Goal: Information Seeking & Learning: Learn about a topic

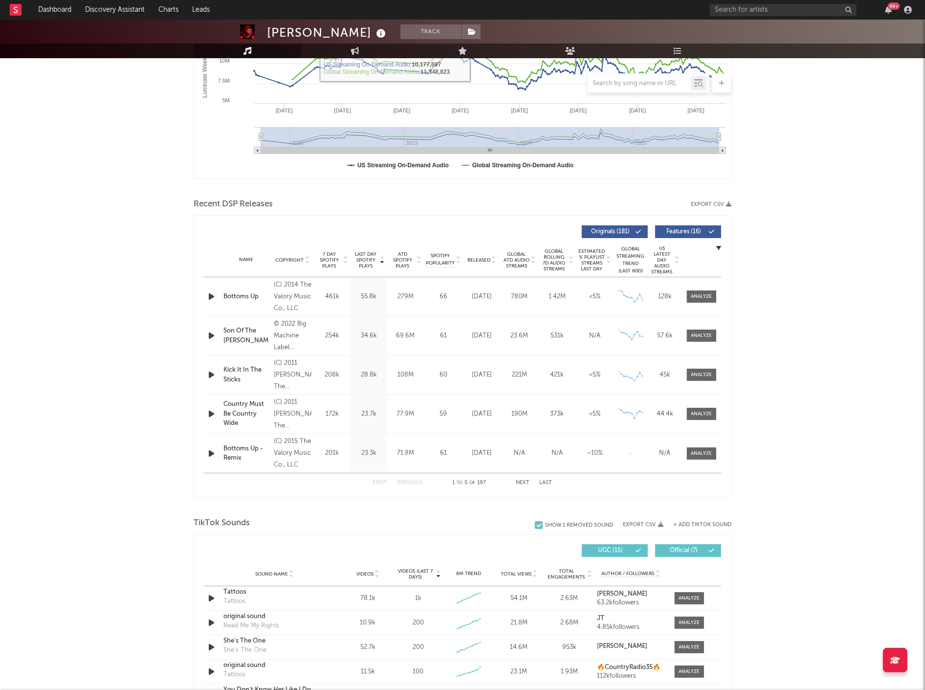
scroll to position [217, 0]
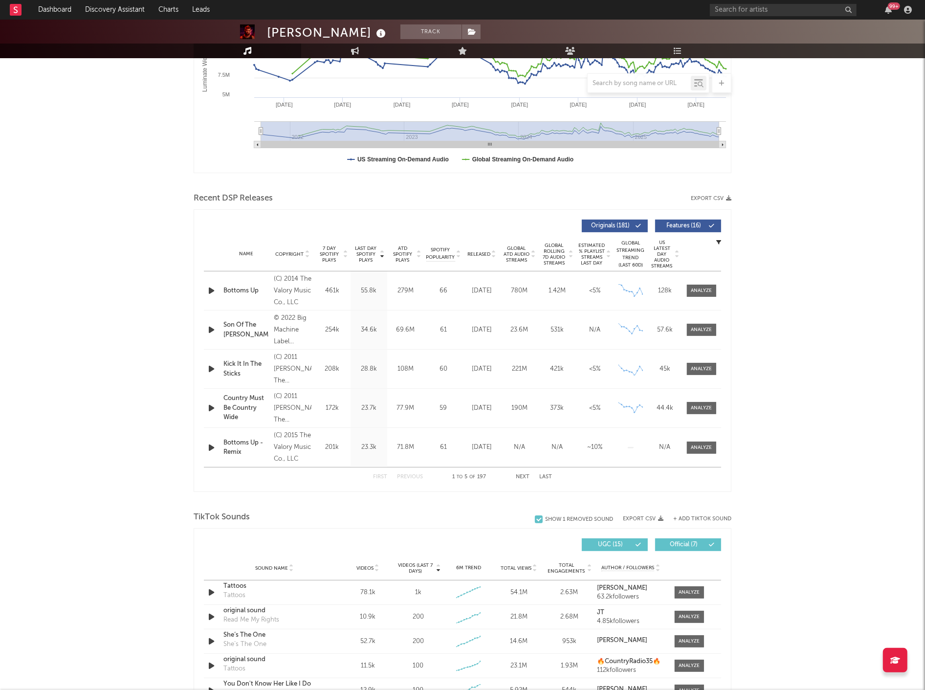
click at [479, 253] on span "Released" at bounding box center [478, 254] width 23 height 6
click at [520, 475] on button "Next" at bounding box center [523, 476] width 14 height 5
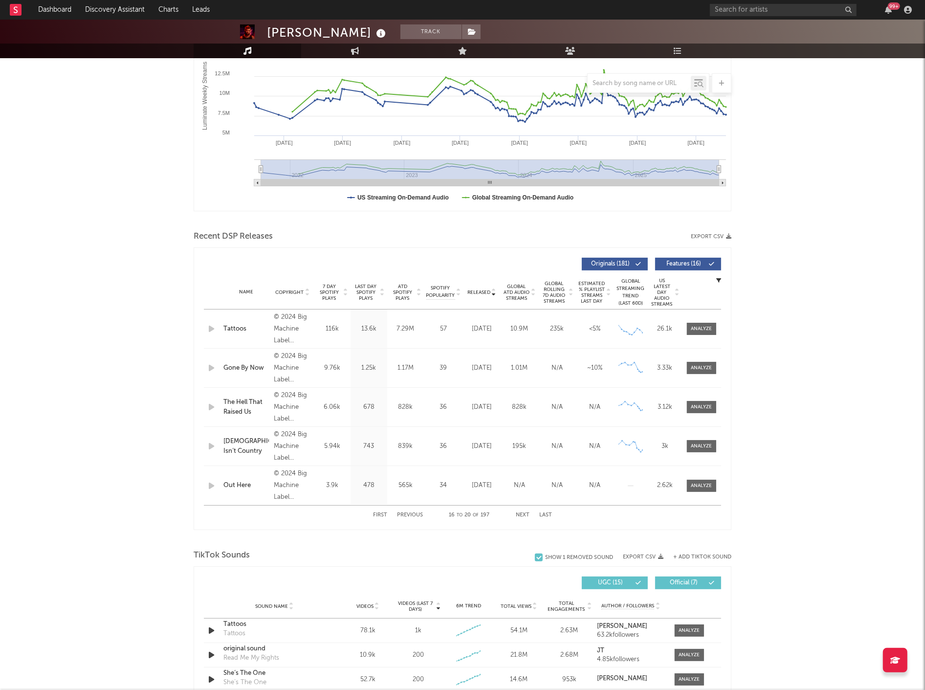
scroll to position [163, 0]
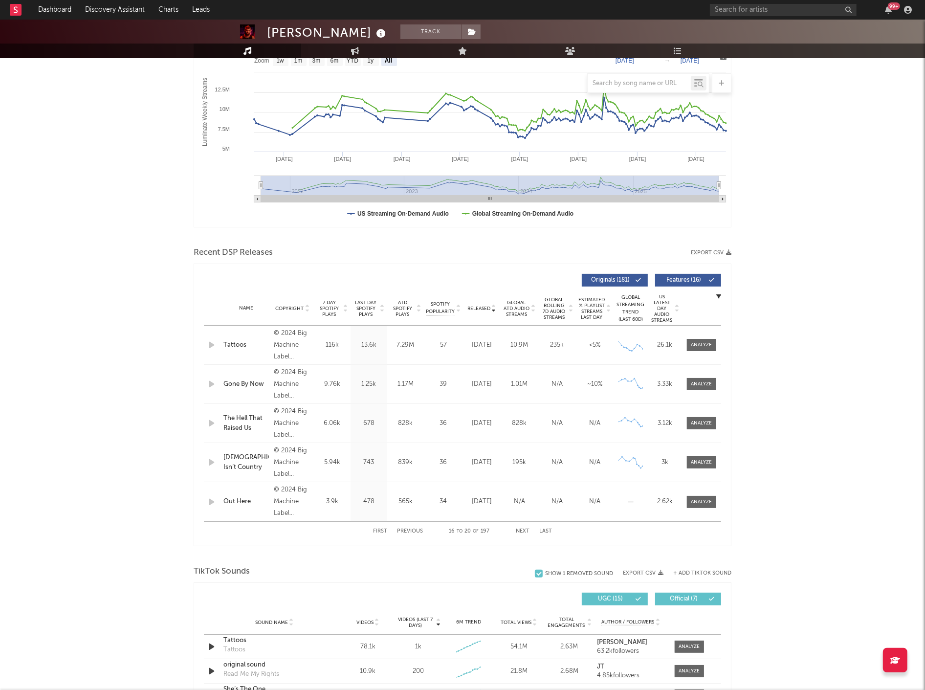
click at [518, 529] on button "Next" at bounding box center [523, 530] width 14 height 5
click at [404, 532] on button "Previous" at bounding box center [410, 530] width 26 height 5
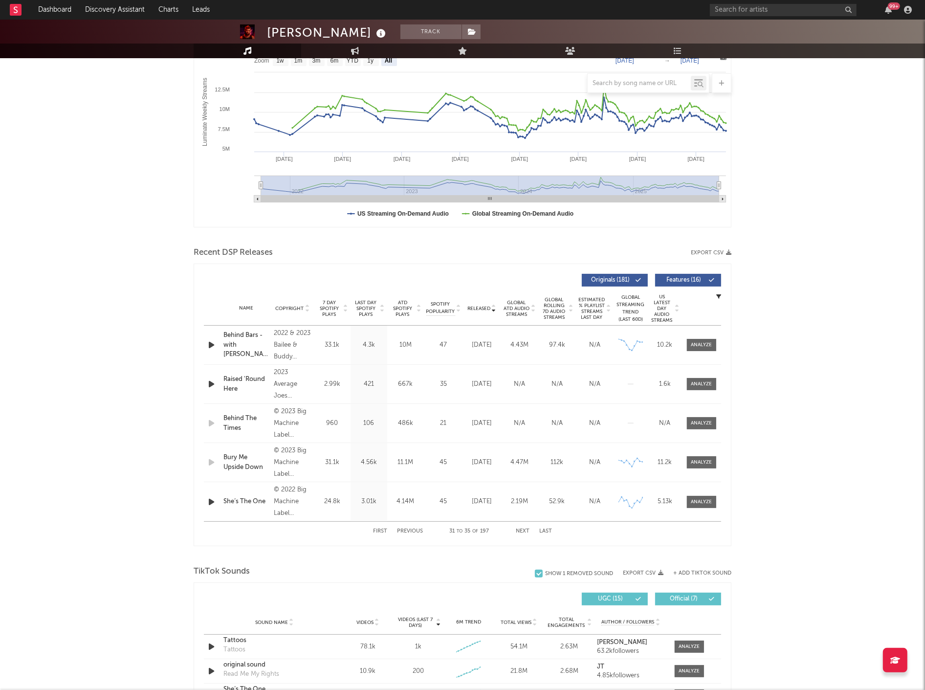
click at [404, 531] on button "Previous" at bounding box center [410, 530] width 26 height 5
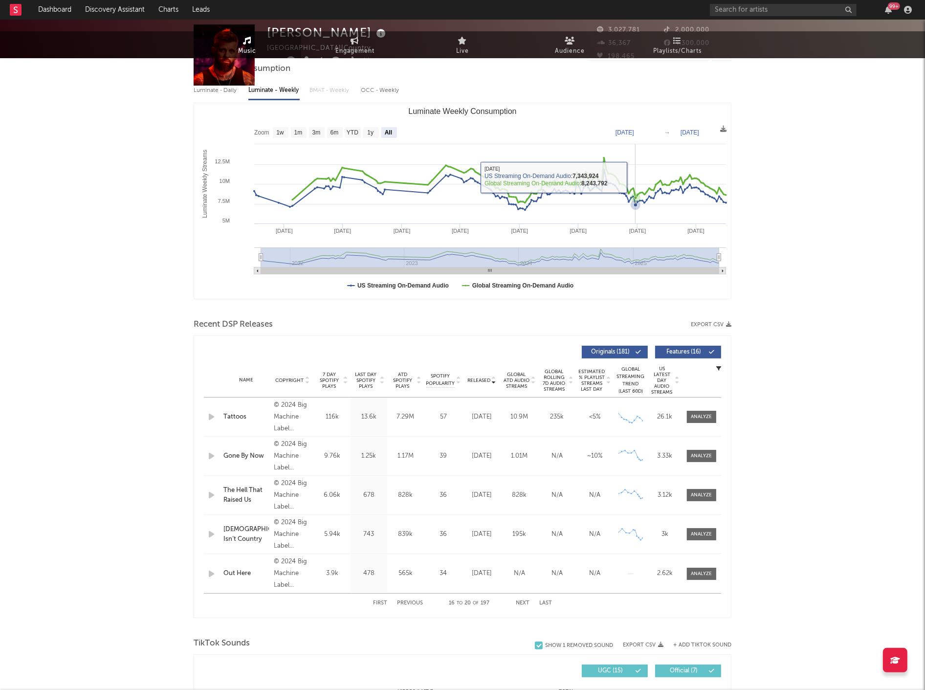
scroll to position [0, 0]
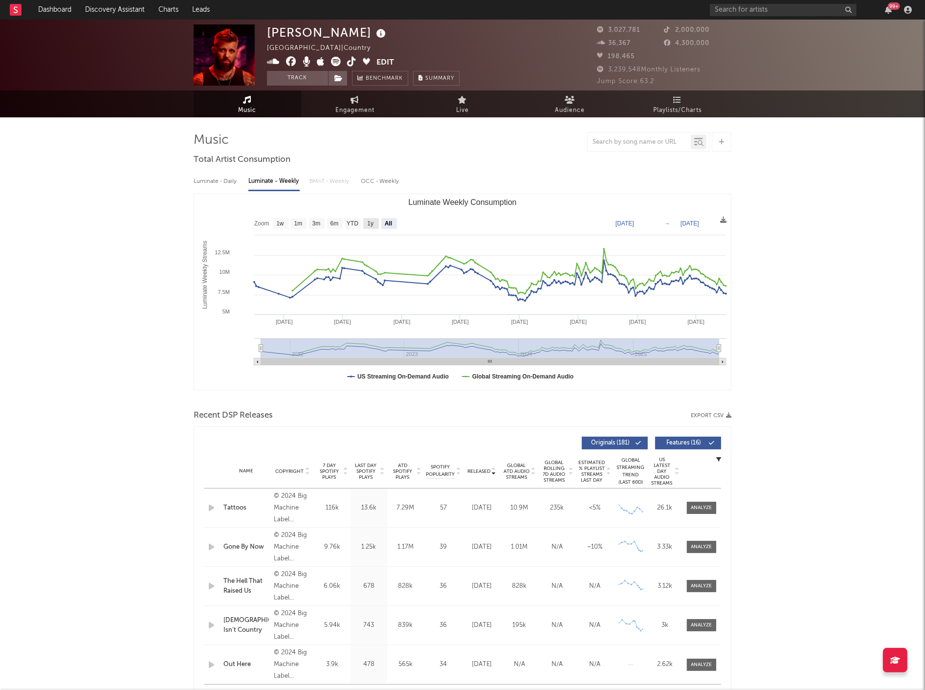
click at [367, 221] on g "1y" at bounding box center [371, 223] width 16 height 11
select select "1y"
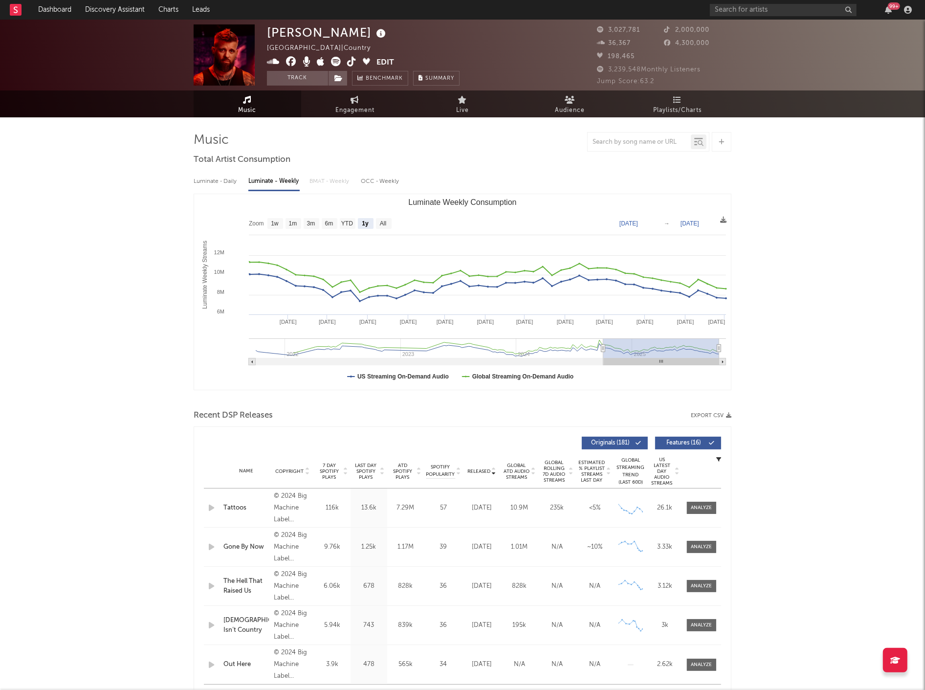
type input "[DATE]"
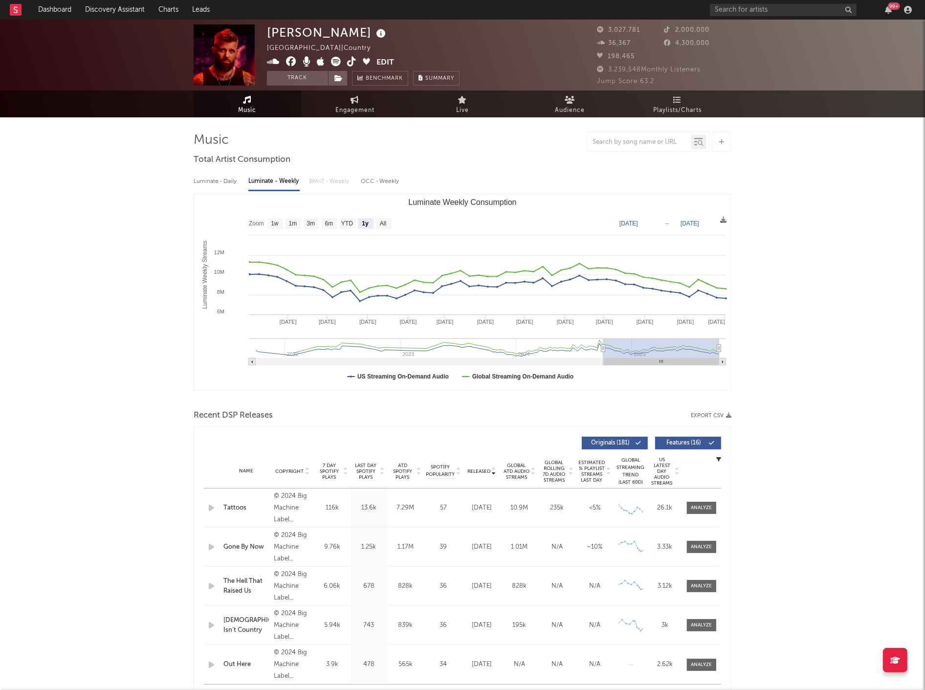
type input "[DATE]"
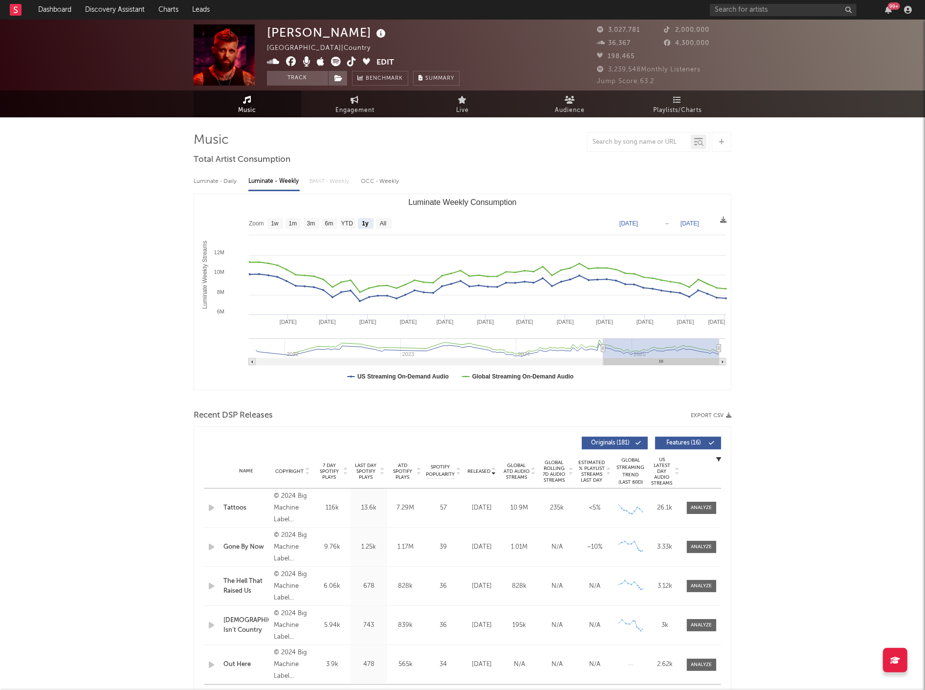
type input "[DATE]"
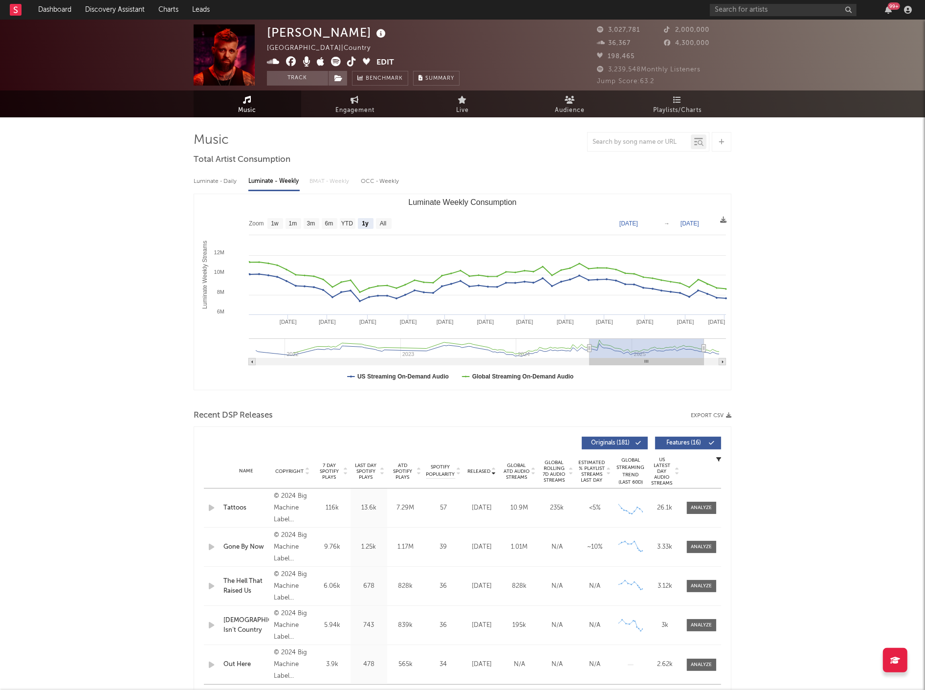
type input "[DATE]"
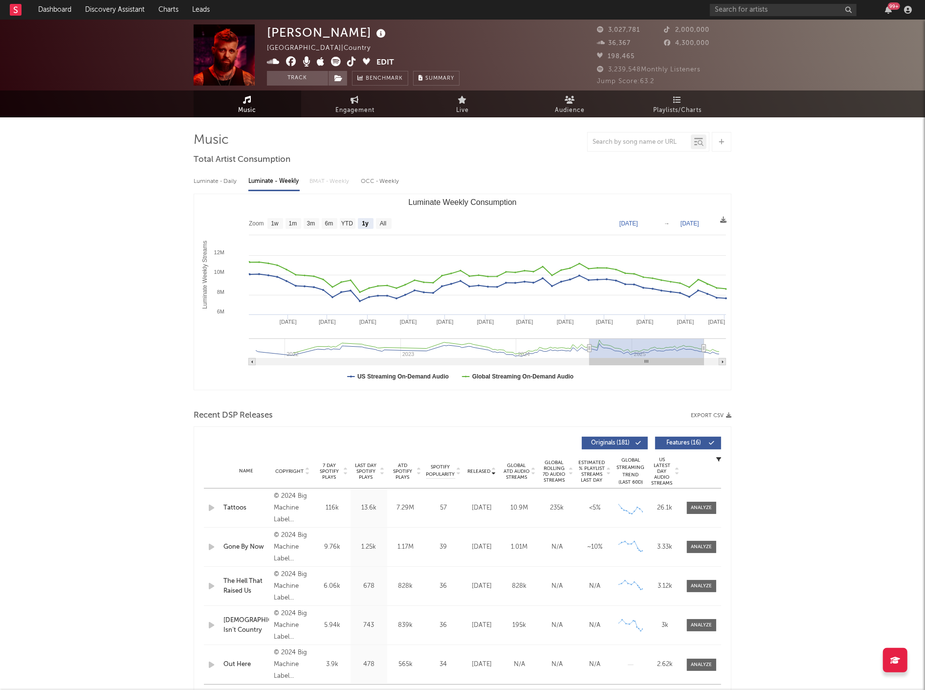
type input "[DATE]"
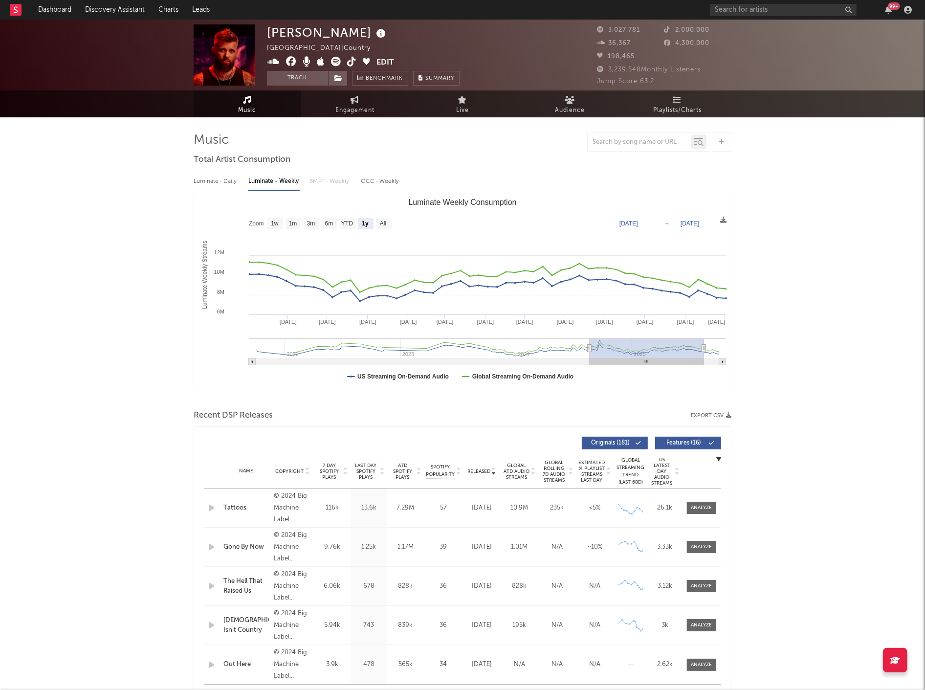
type input "[DATE]"
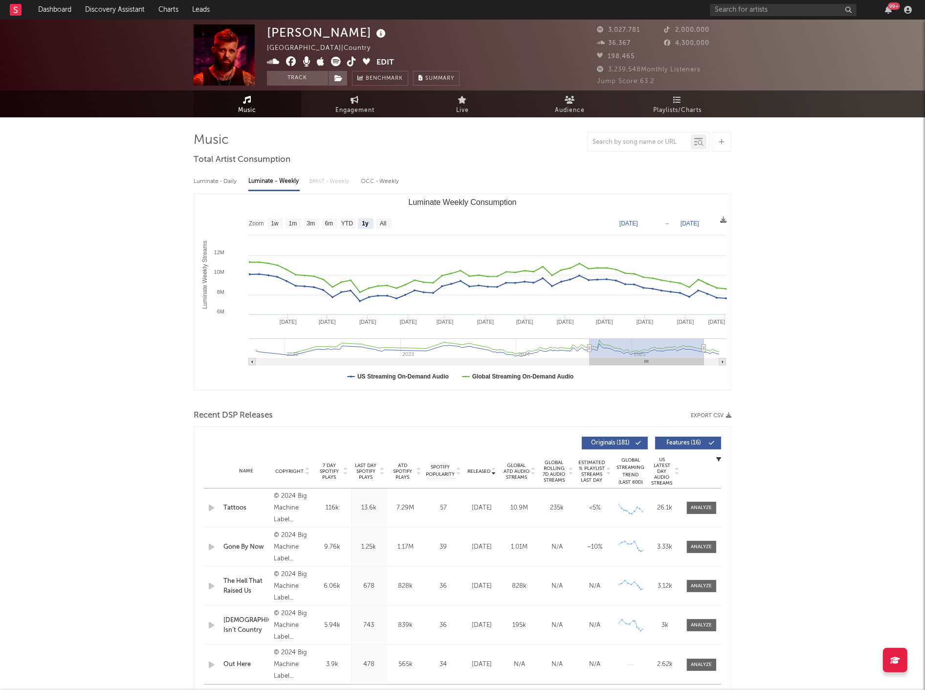
type input "[DATE]"
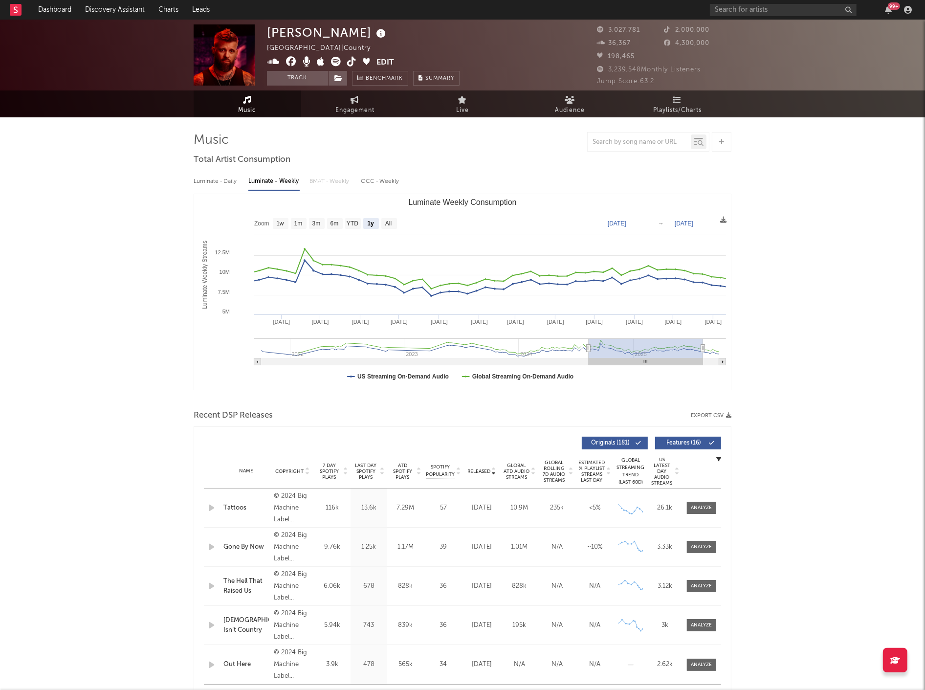
type input "[DATE]"
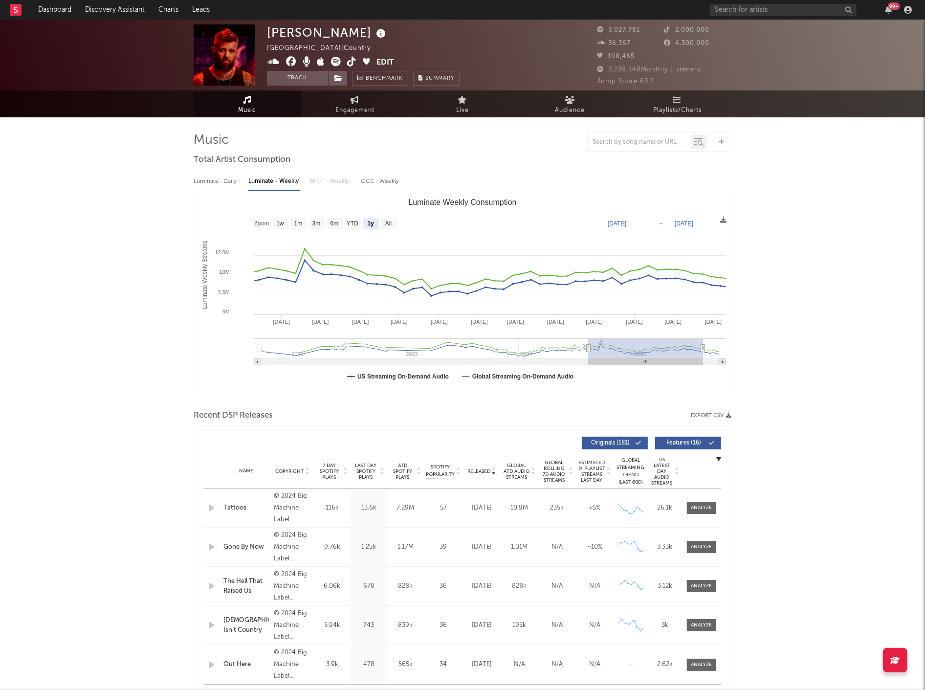
type input "[DATE]"
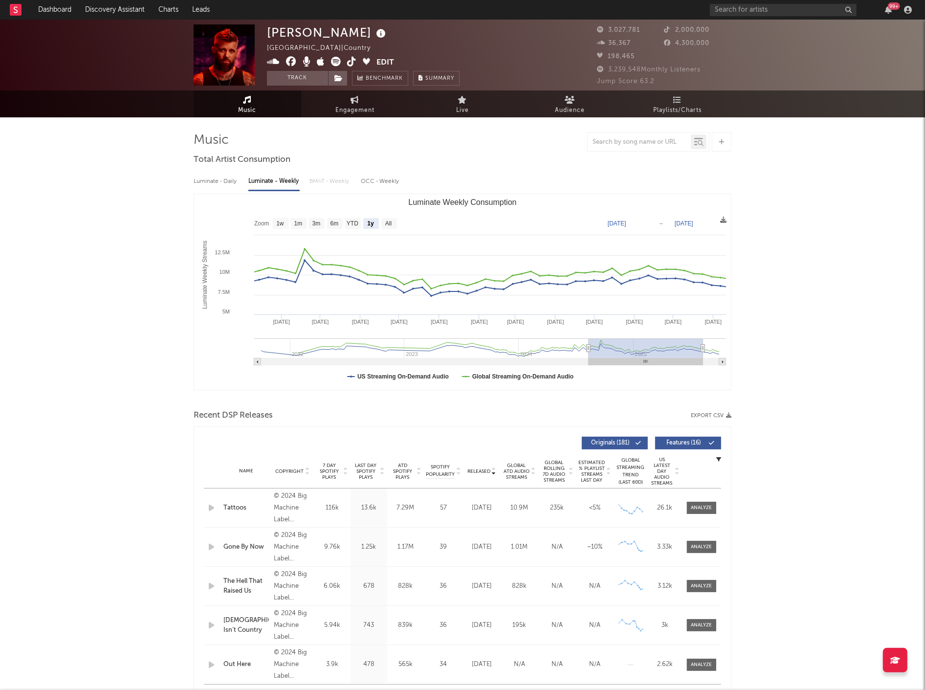
type input "[DATE]"
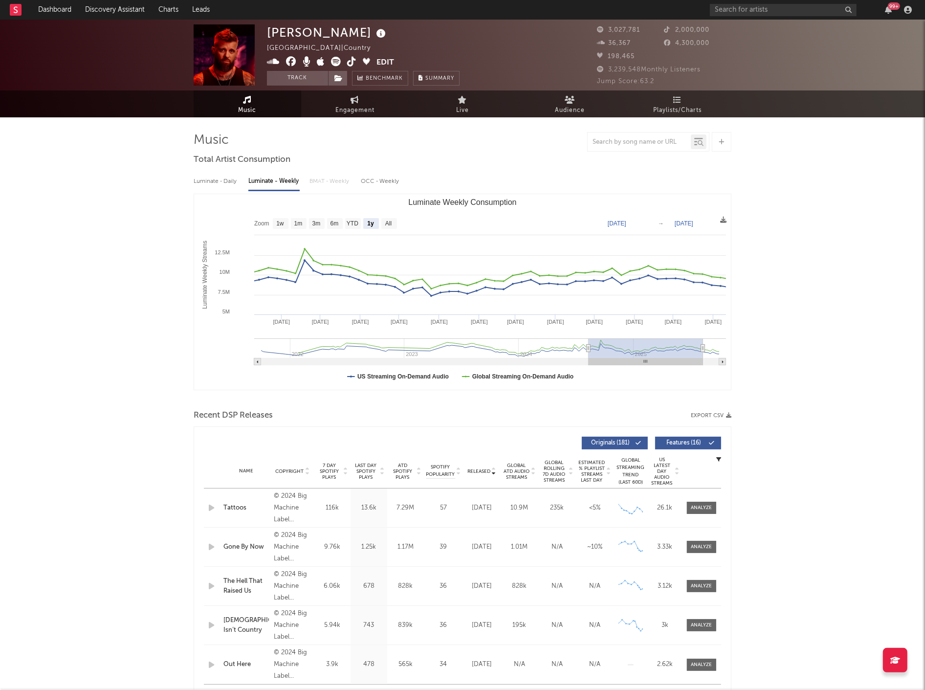
type input "[DATE]"
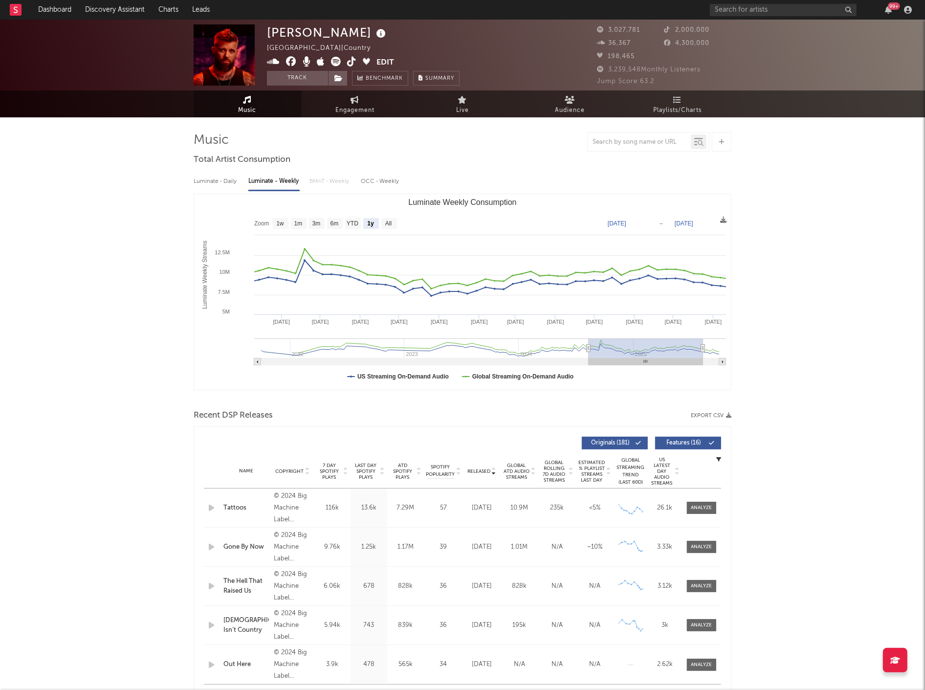
type input "[DATE]"
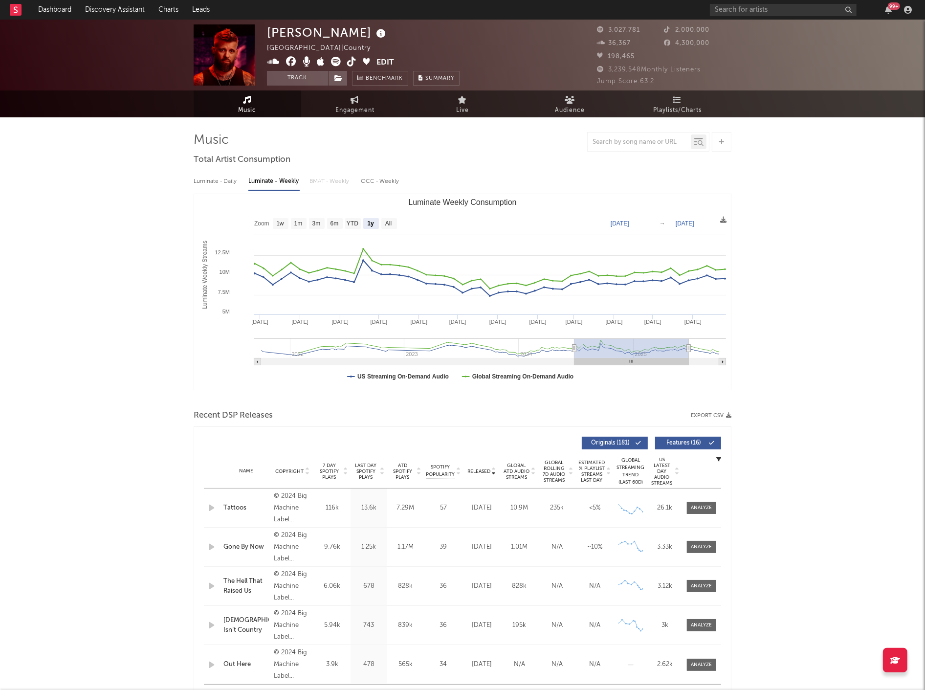
type input "[DATE]"
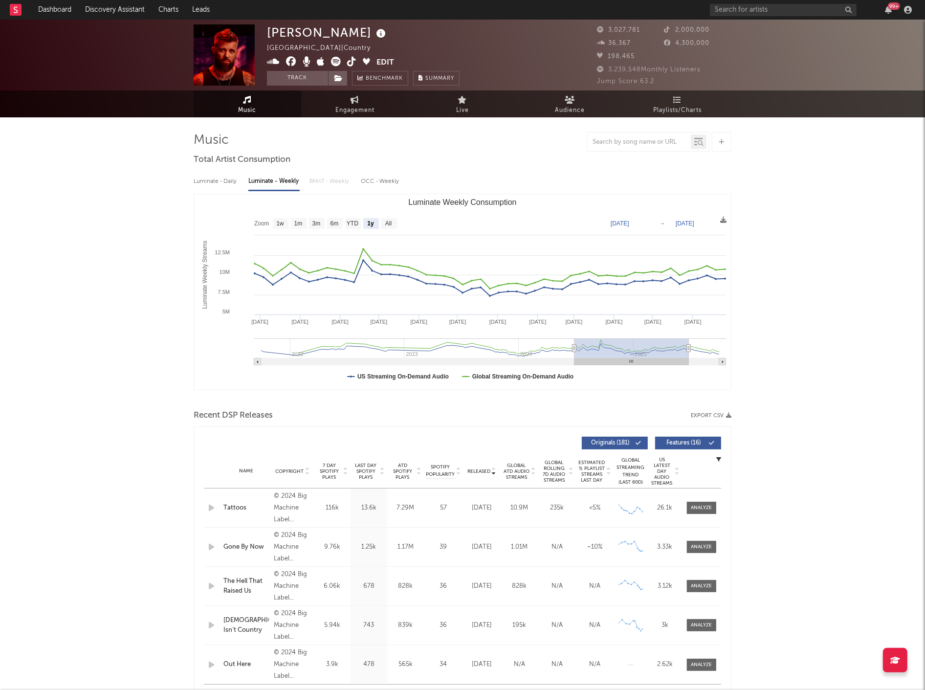
type input "[DATE]"
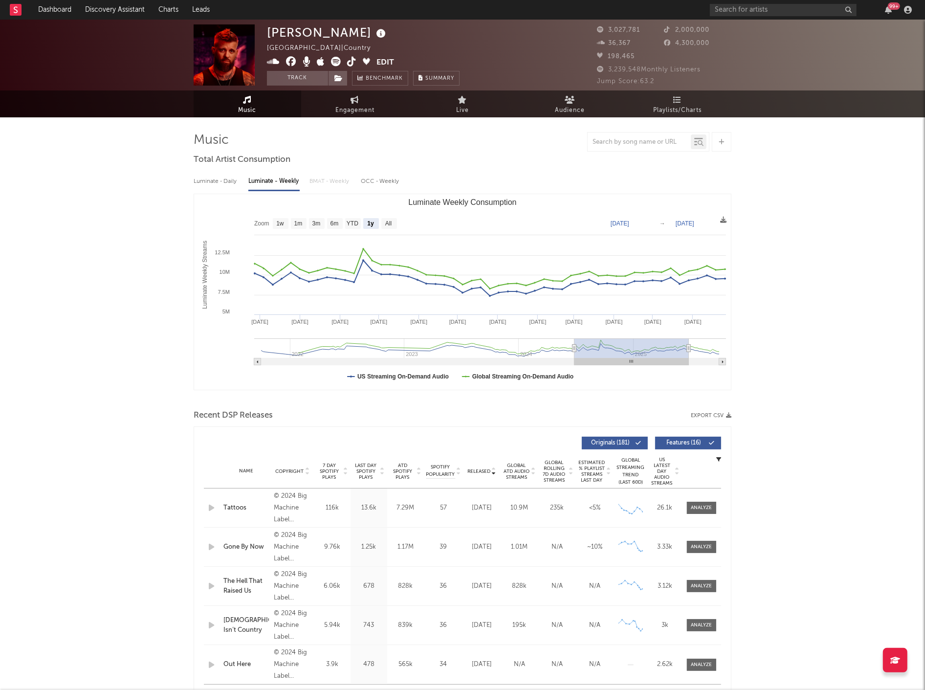
type input "[DATE]"
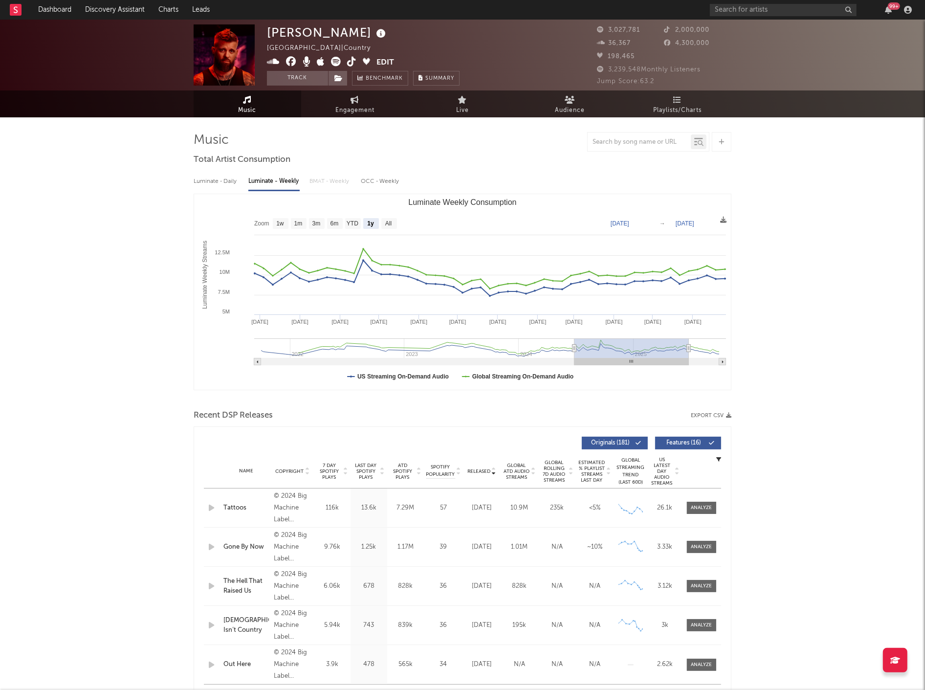
type input "[DATE]"
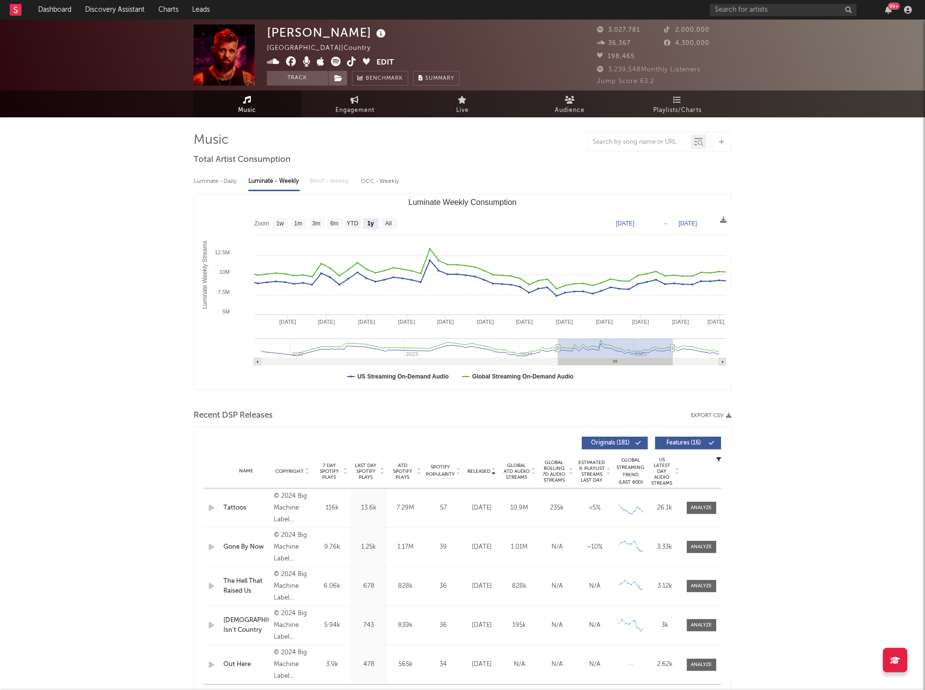
type input "[DATE]"
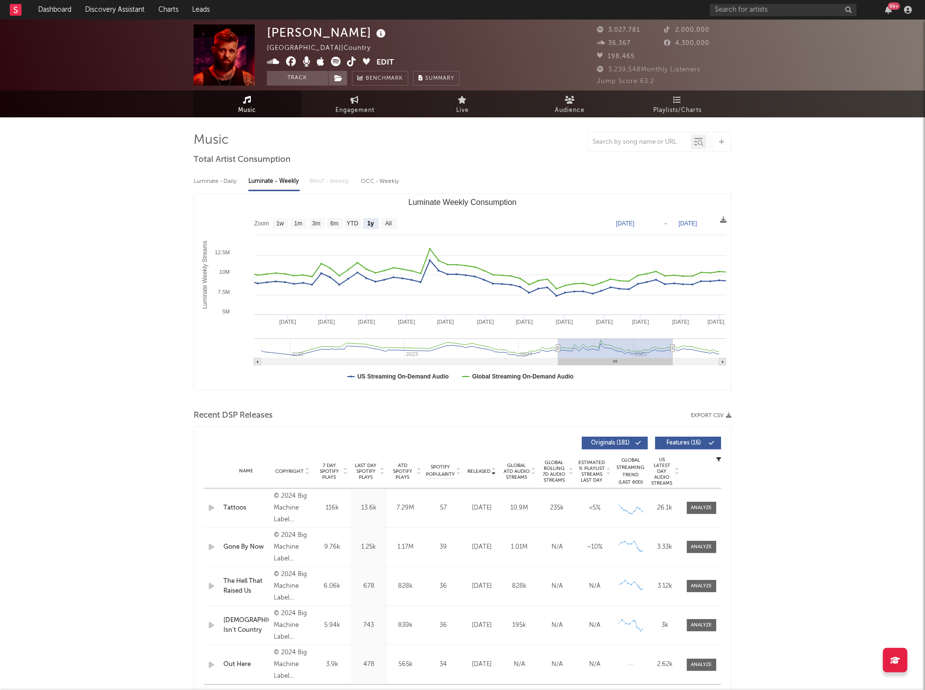
type input "[DATE]"
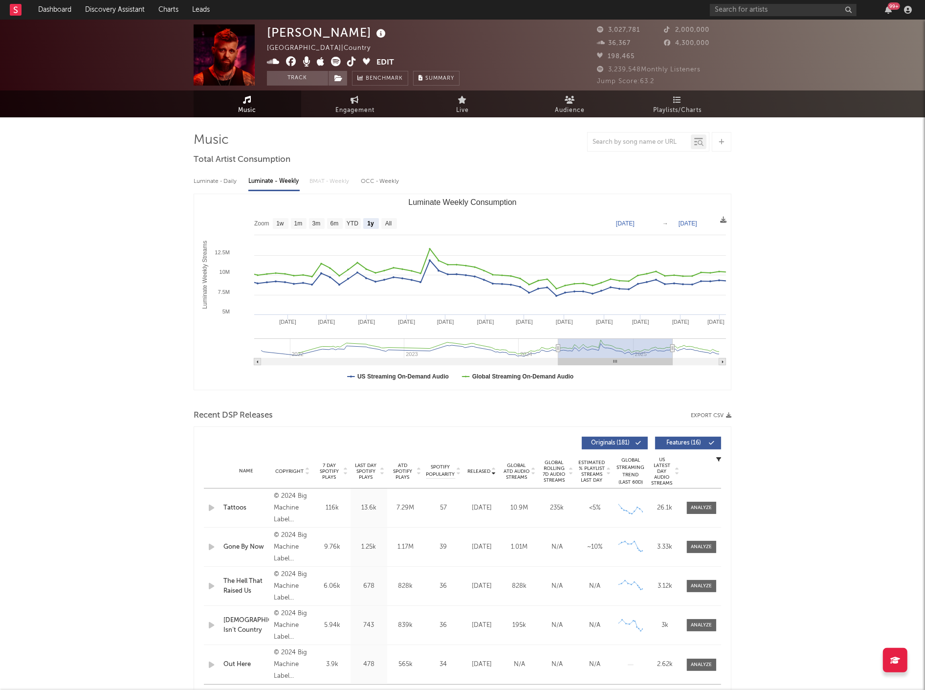
type input "[DATE]"
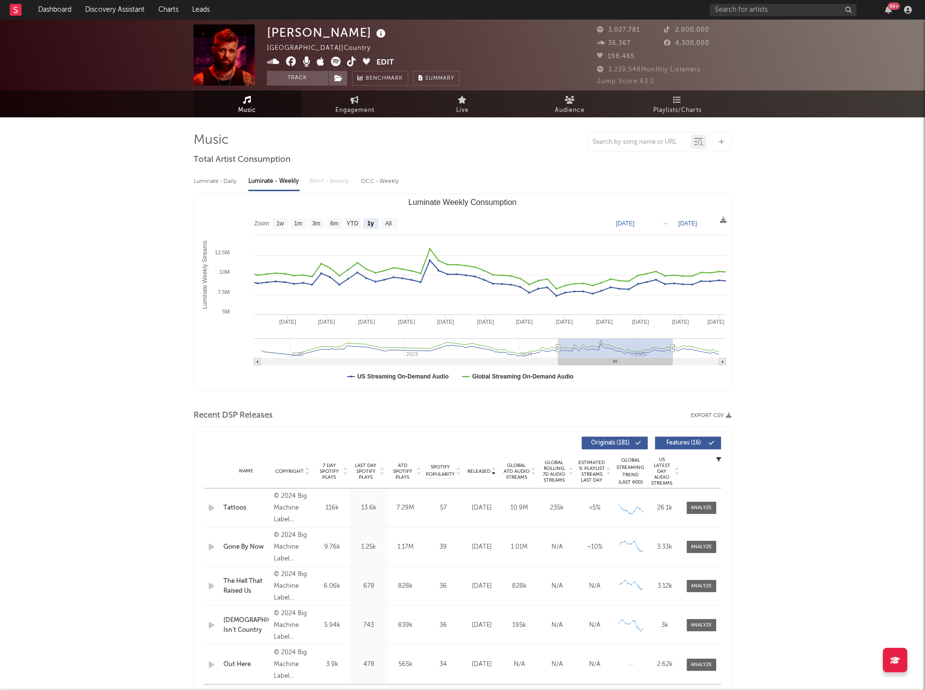
type input "[DATE]"
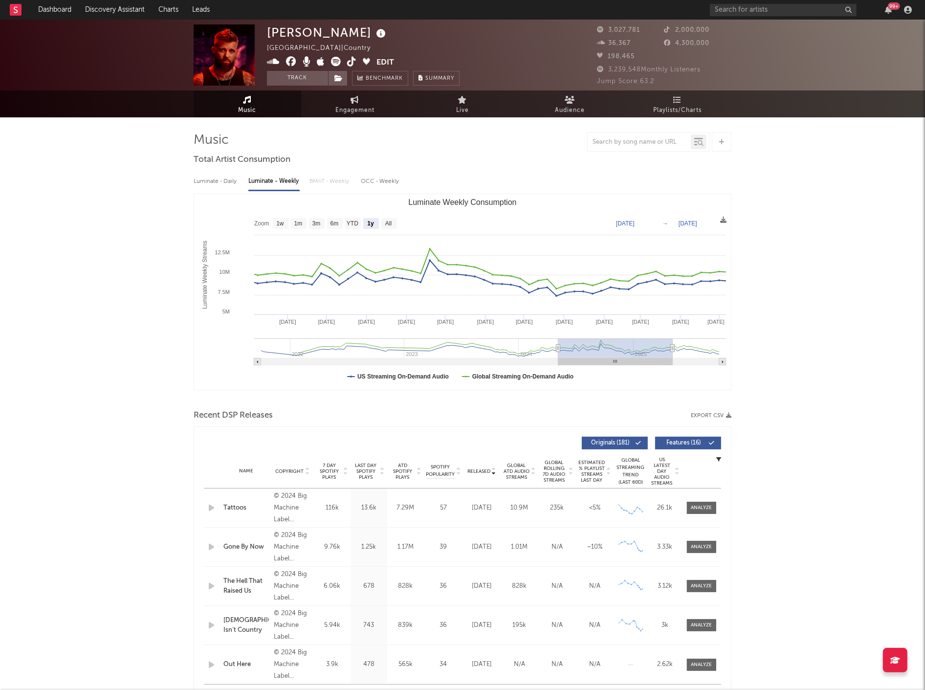
type input "[DATE]"
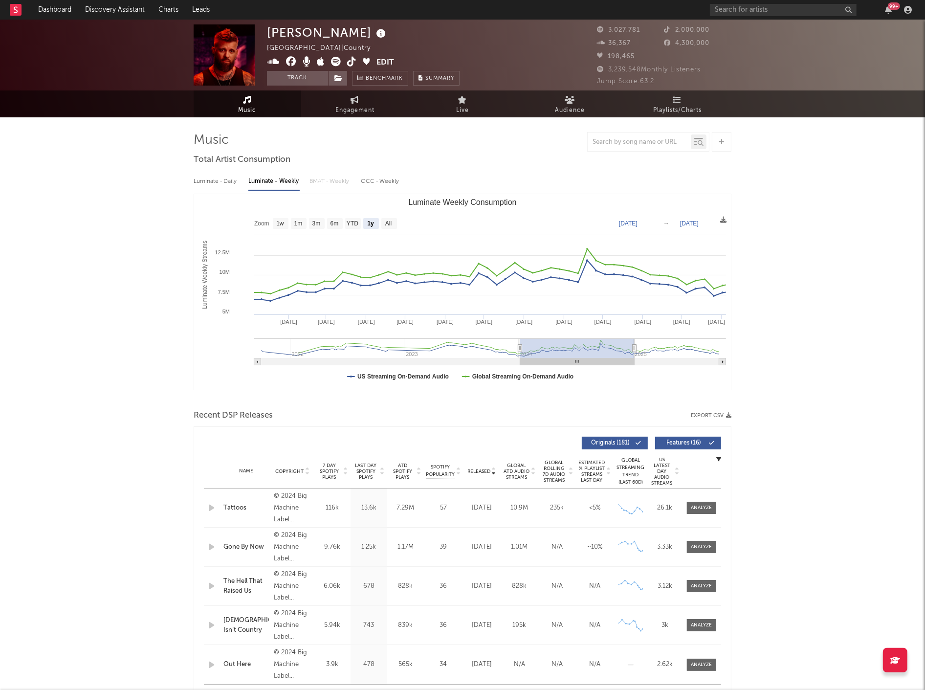
type input "[DATE]"
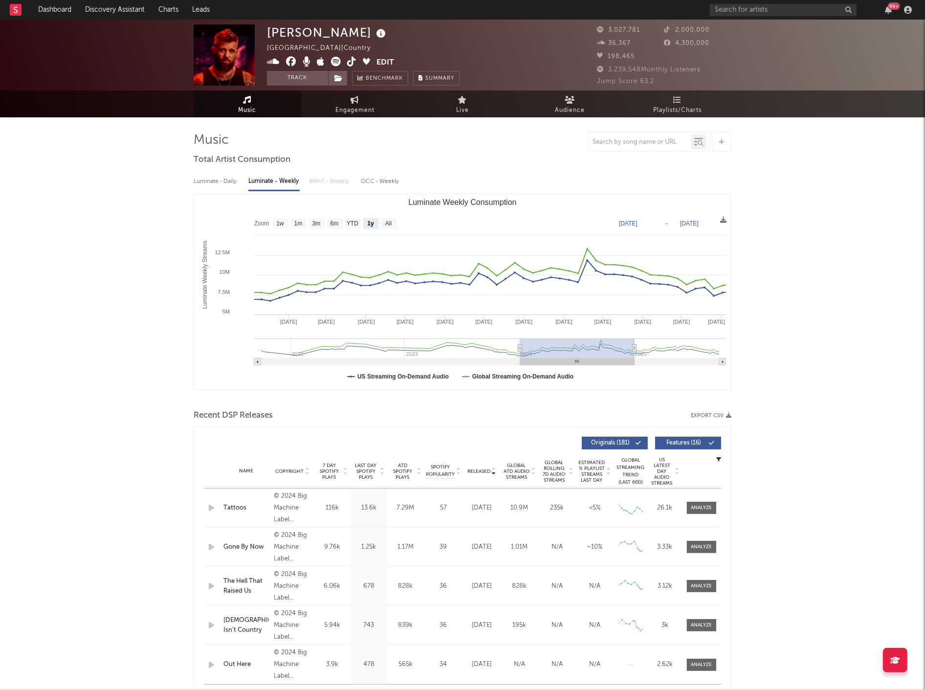
type input "[DATE]"
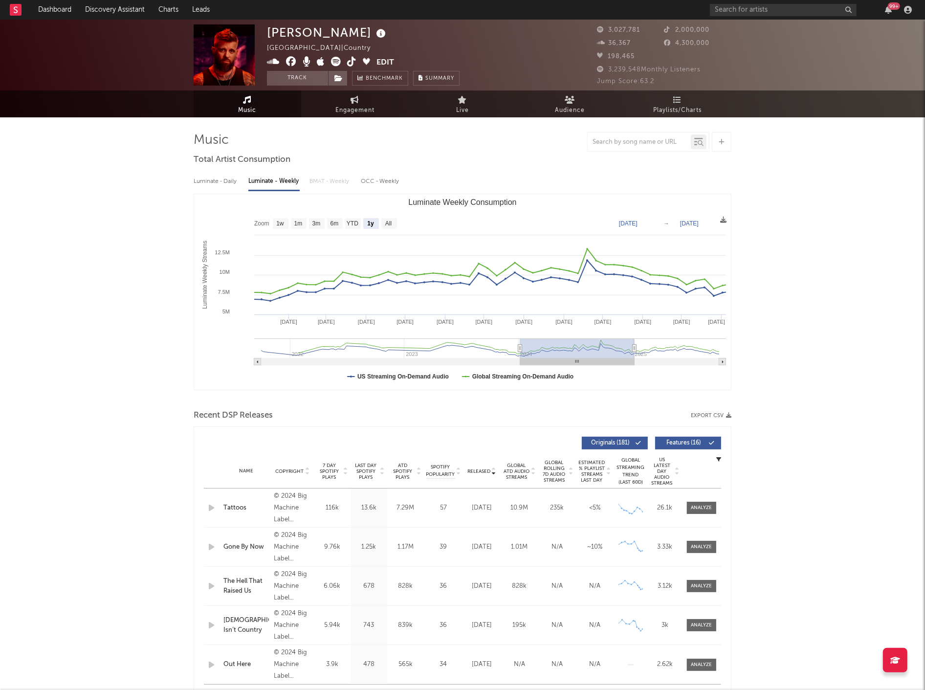
type input "[DATE]"
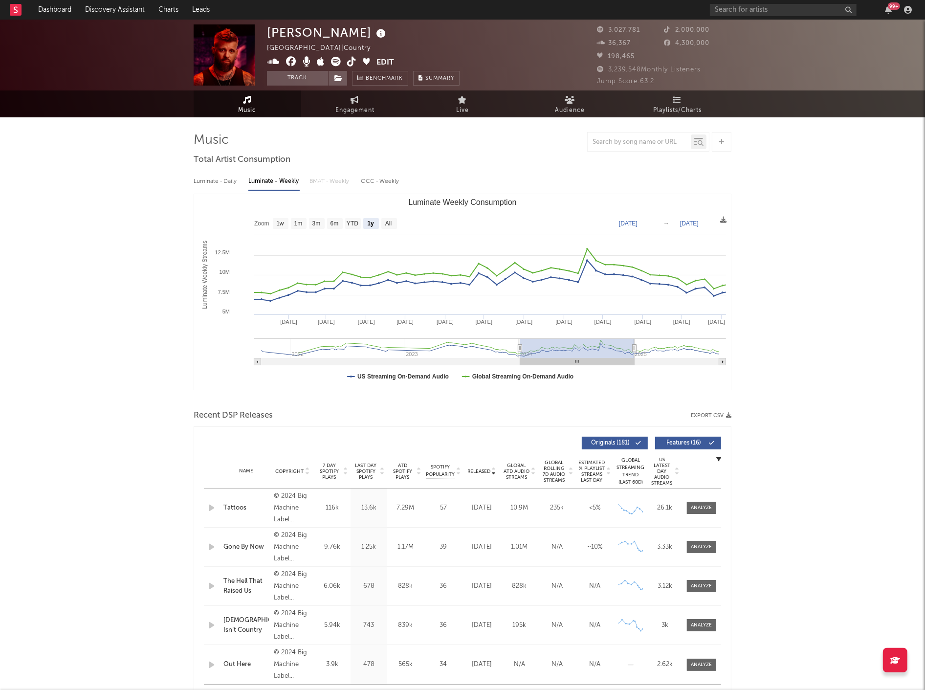
type input "[DATE]"
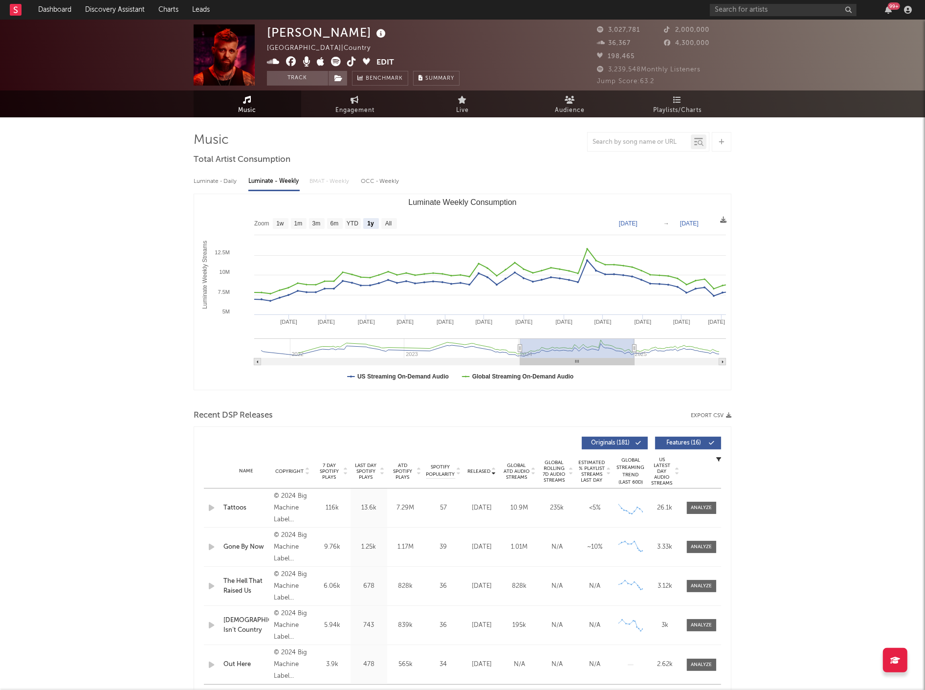
type input "[DATE]"
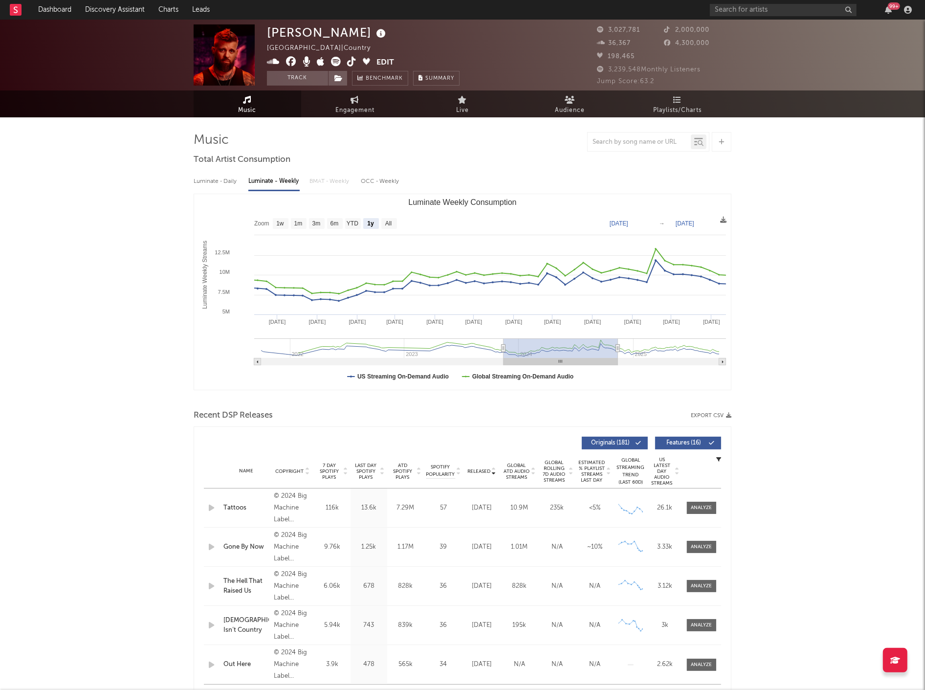
type input "[DATE]"
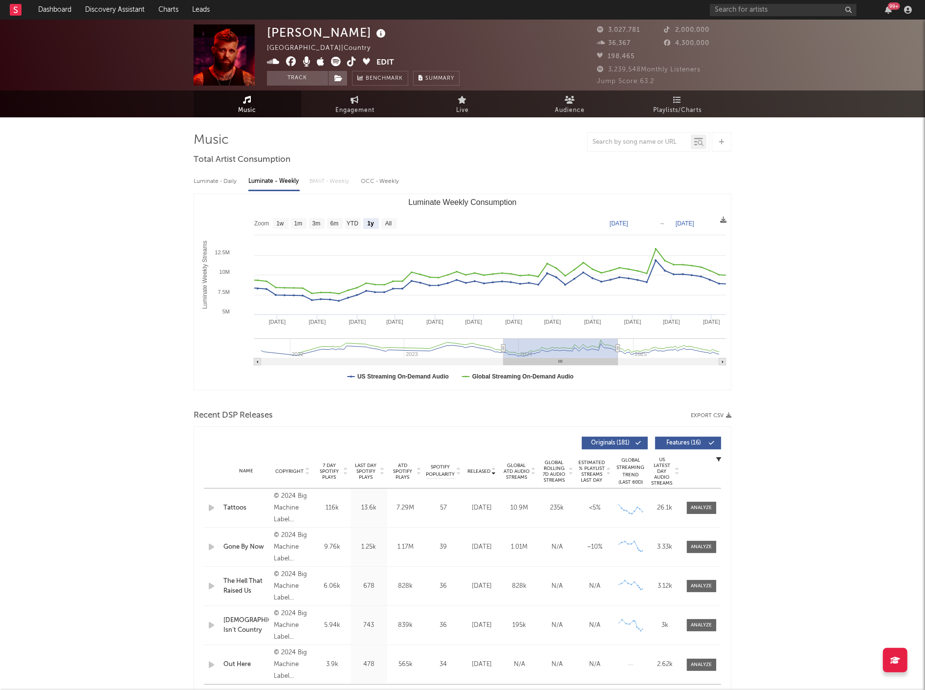
type input "[DATE]"
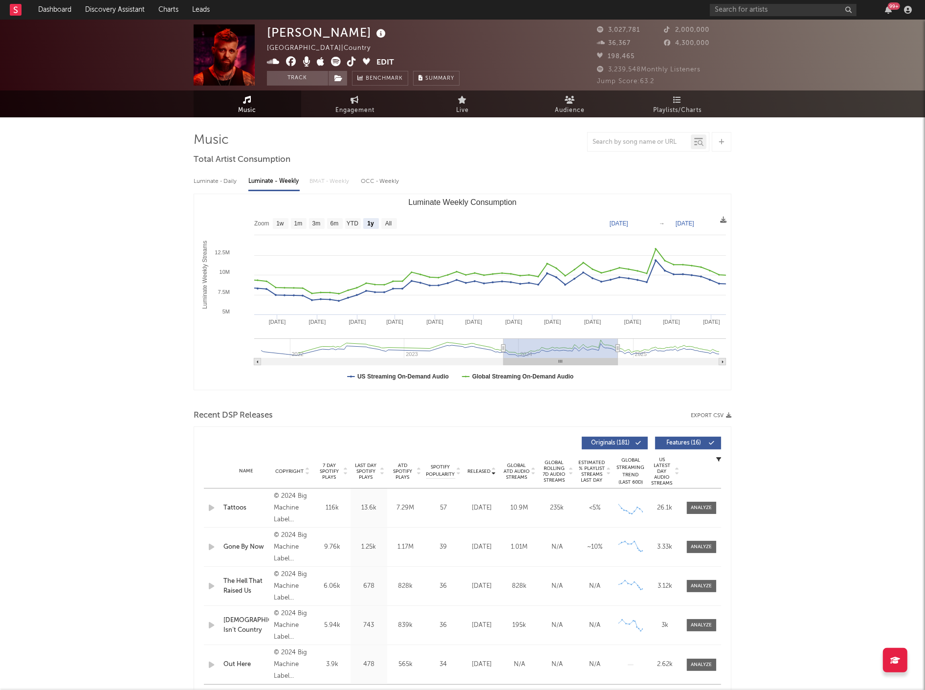
type input "[DATE]"
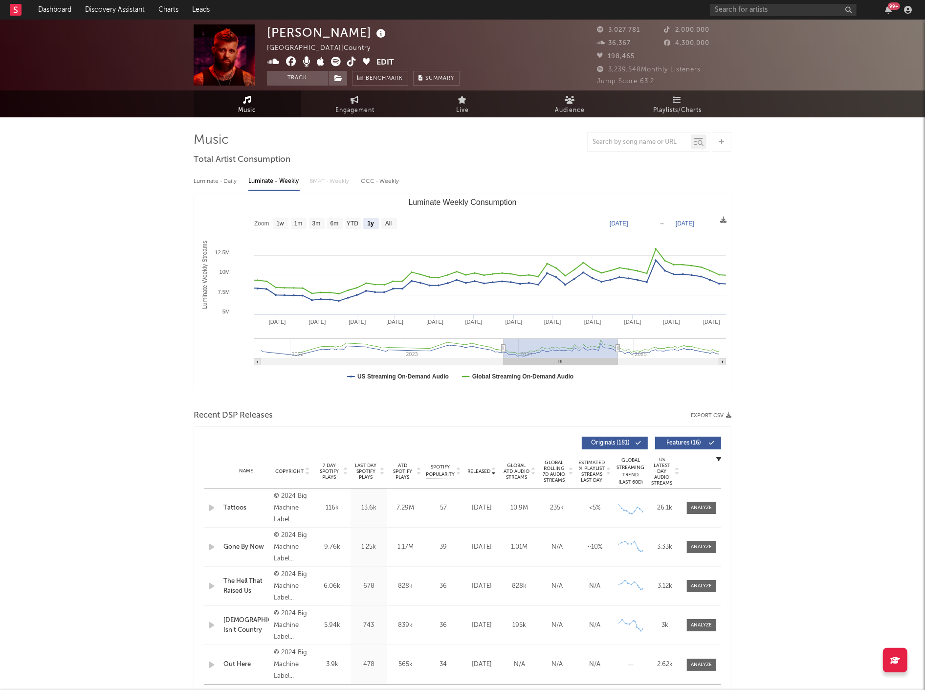
type input "[DATE]"
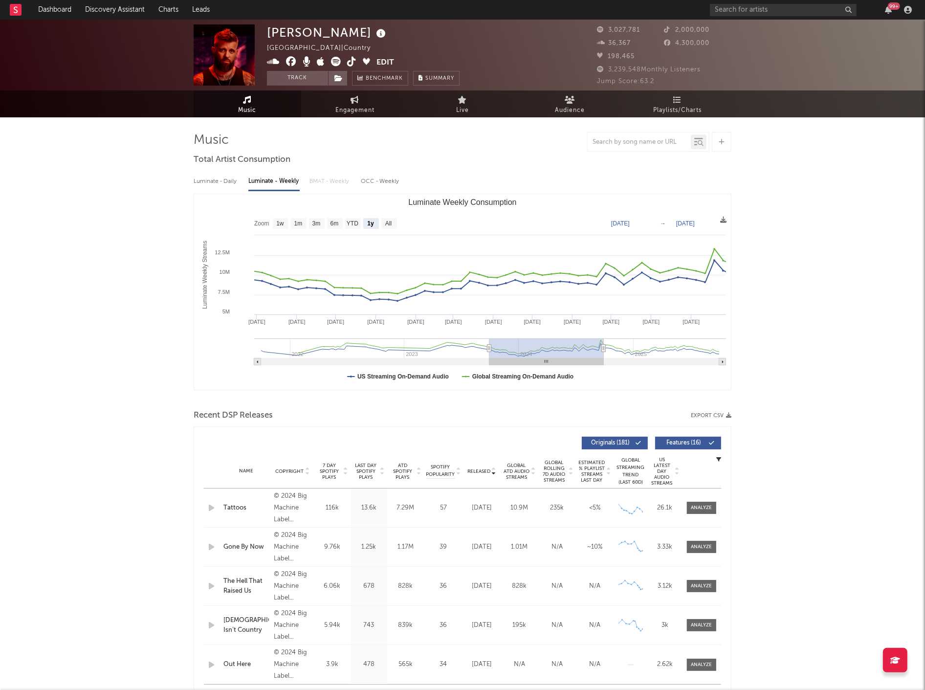
type input "[DATE]"
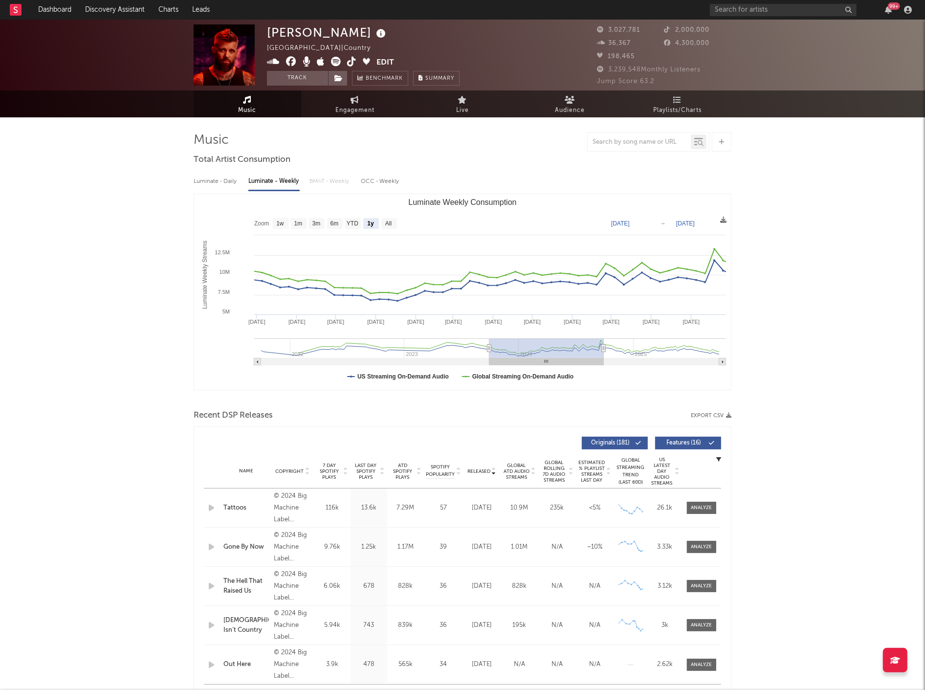
type input "[DATE]"
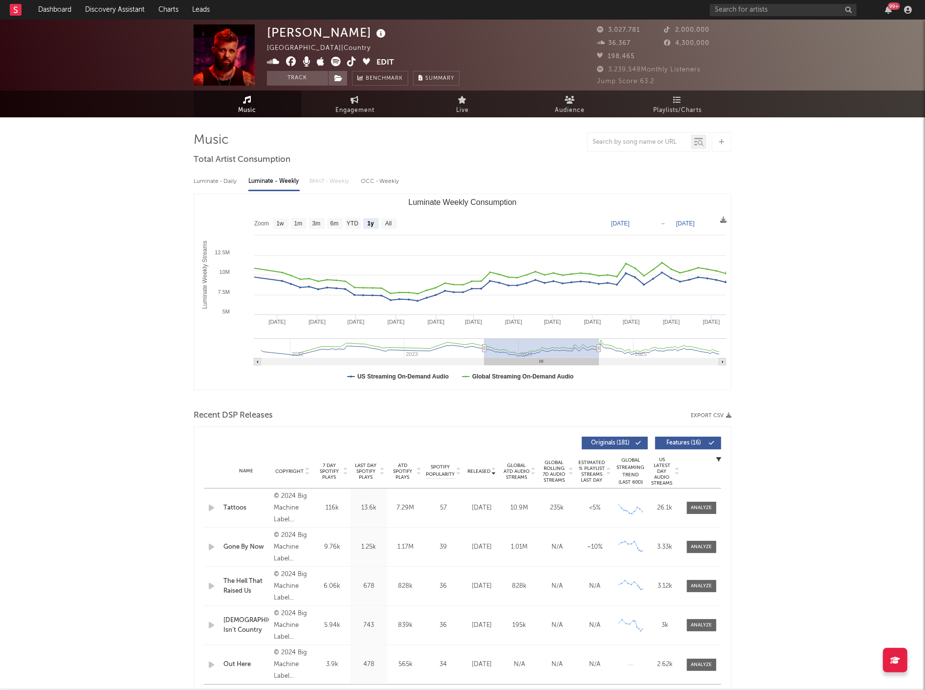
type input "[DATE]"
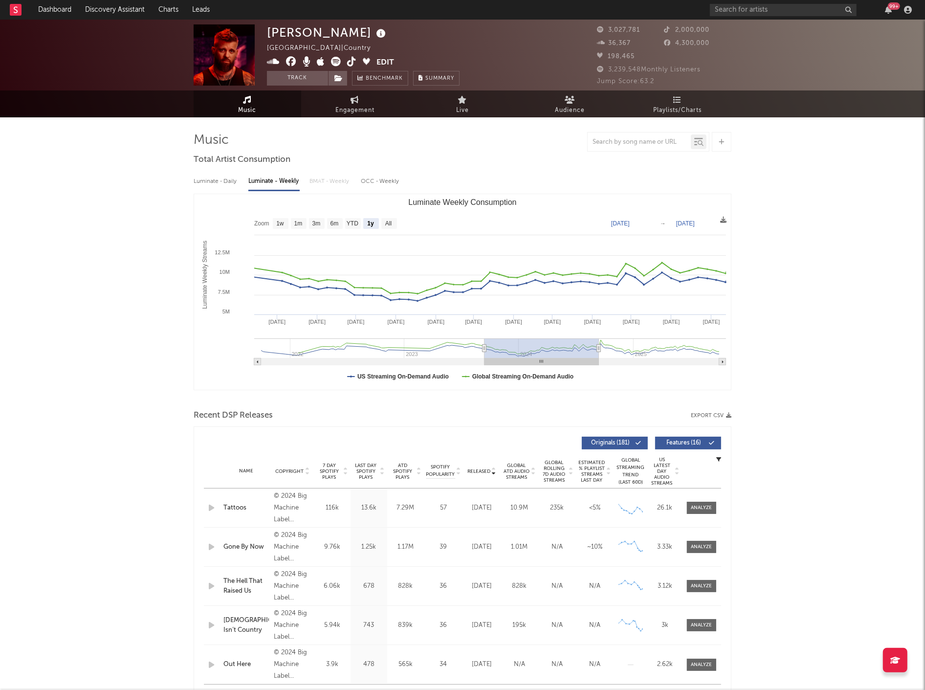
type input "[DATE]"
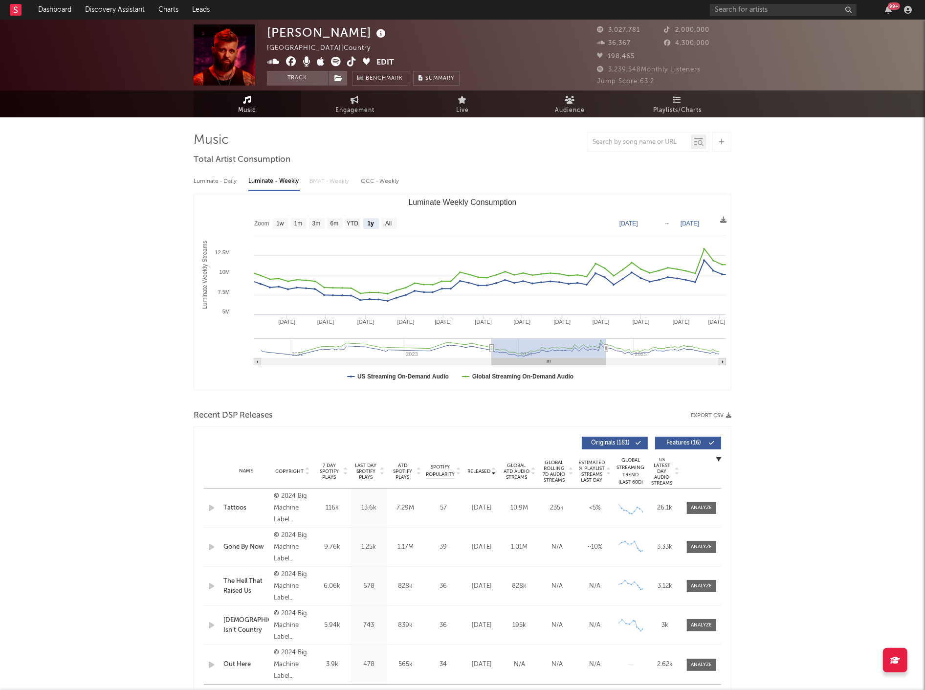
type input "[DATE]"
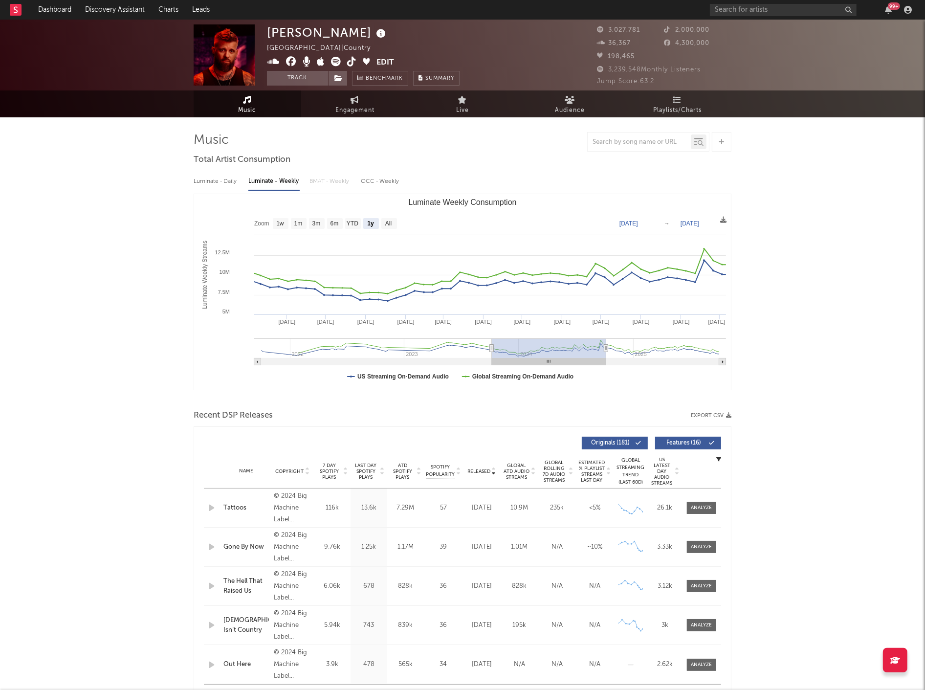
type input "[DATE]"
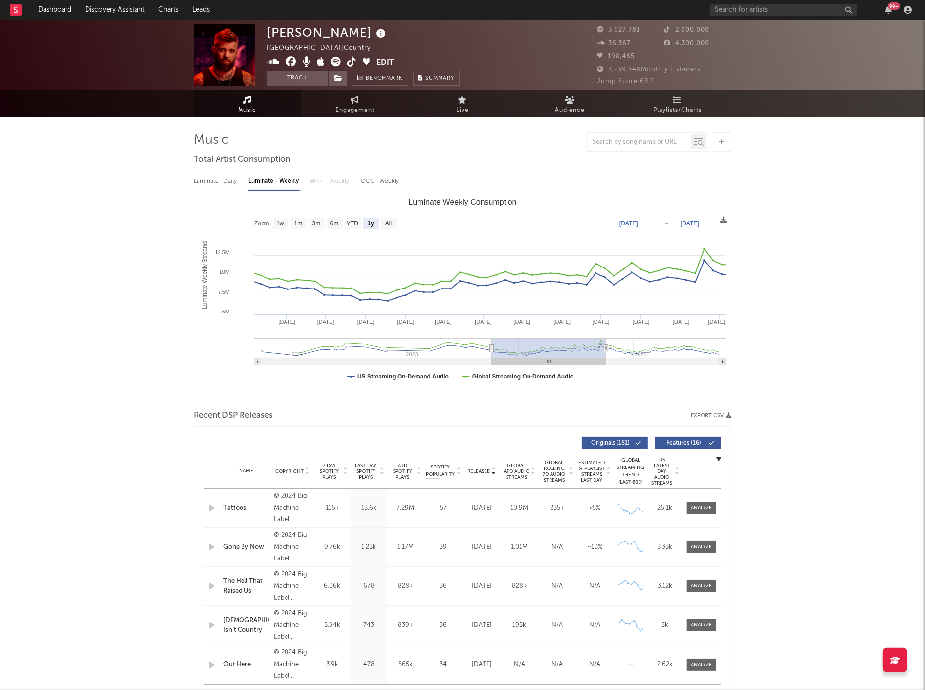
type input "[DATE]"
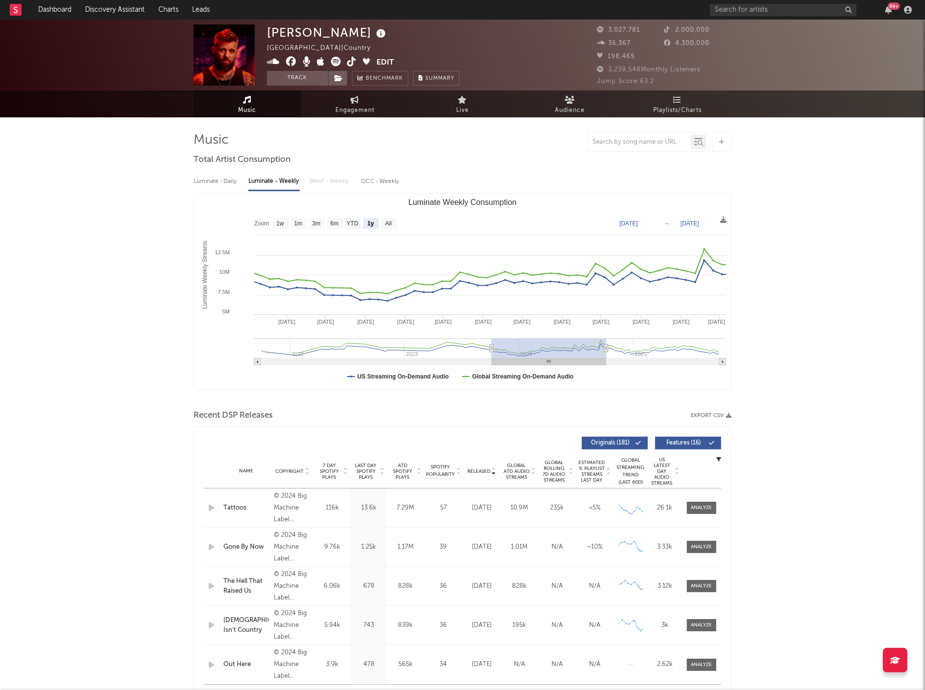
type input "[DATE]"
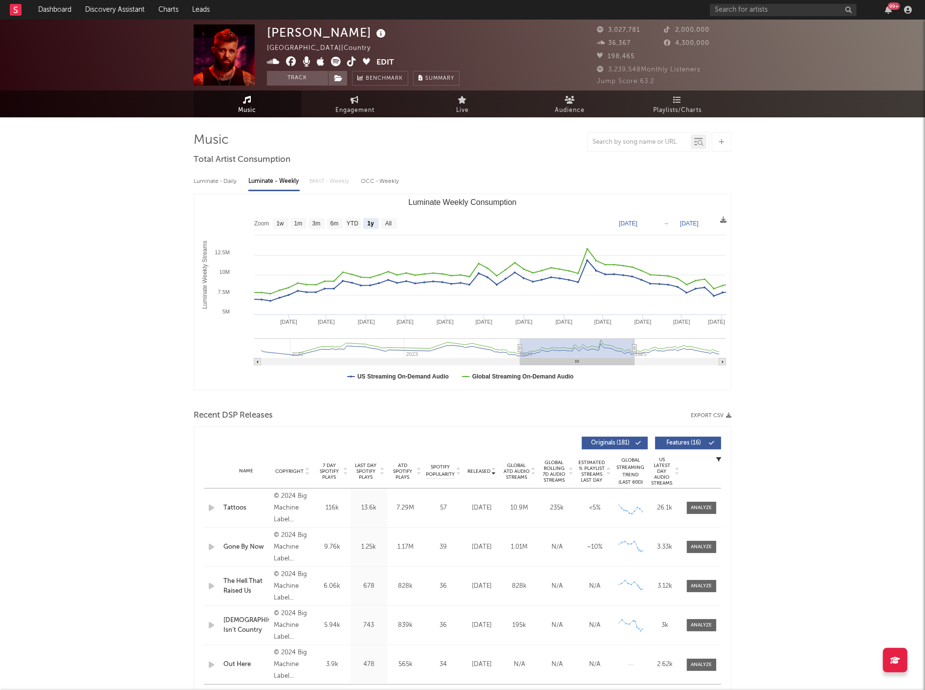
type input "[DATE]"
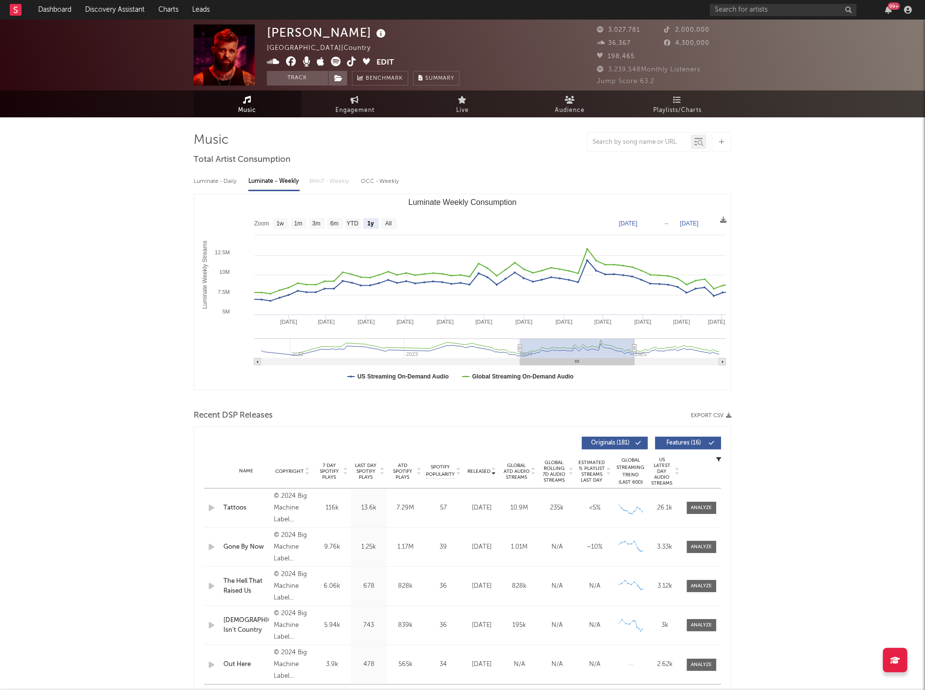
type input "[DATE]"
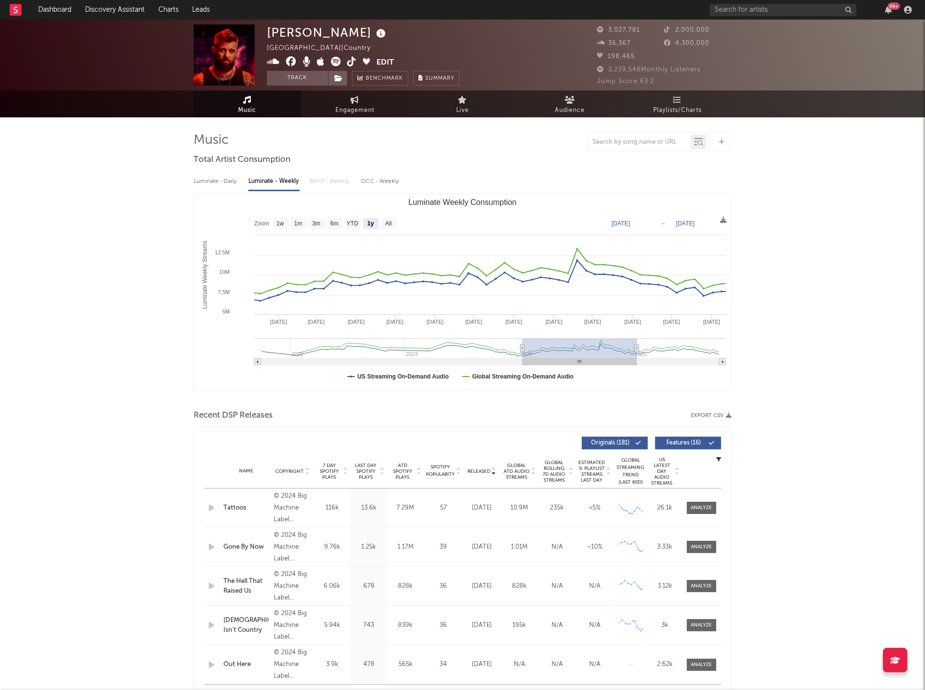
type input "[DATE]"
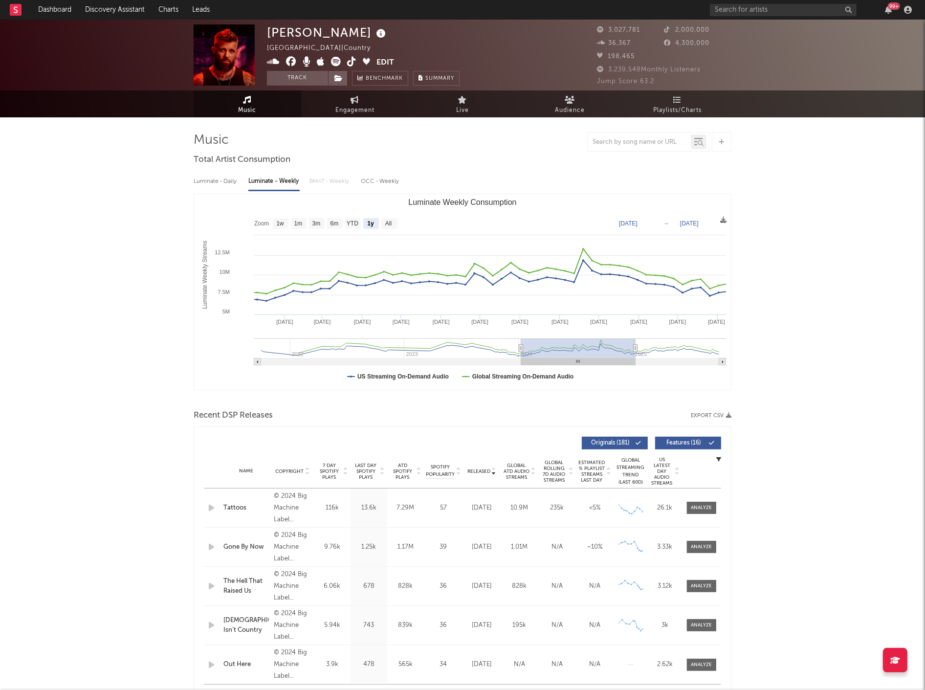
type input "[DATE]"
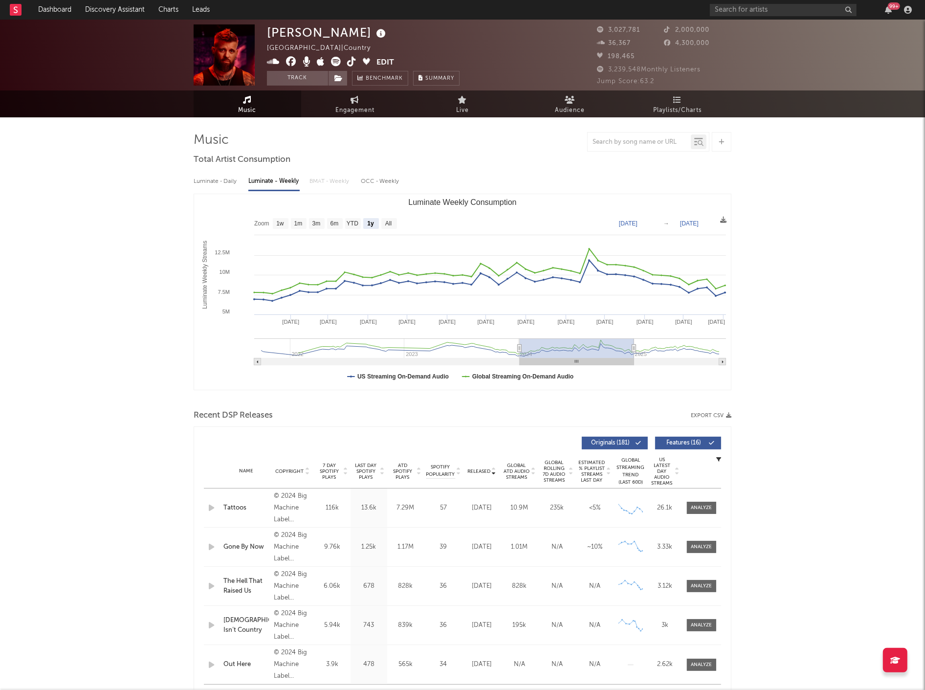
type input "[DATE]"
drag, startPoint x: 619, startPoint y: 362, endPoint x: 533, endPoint y: 364, distance: 85.6
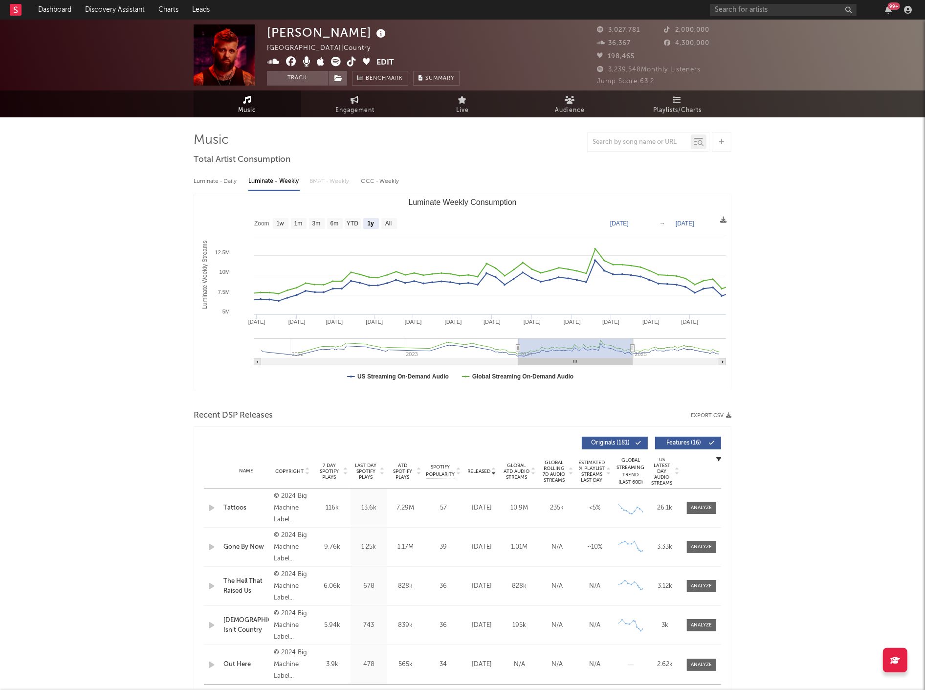
click at [533, 364] on rect "Luminate Weekly Consumption" at bounding box center [575, 361] width 114 height 7
type input "[DATE]"
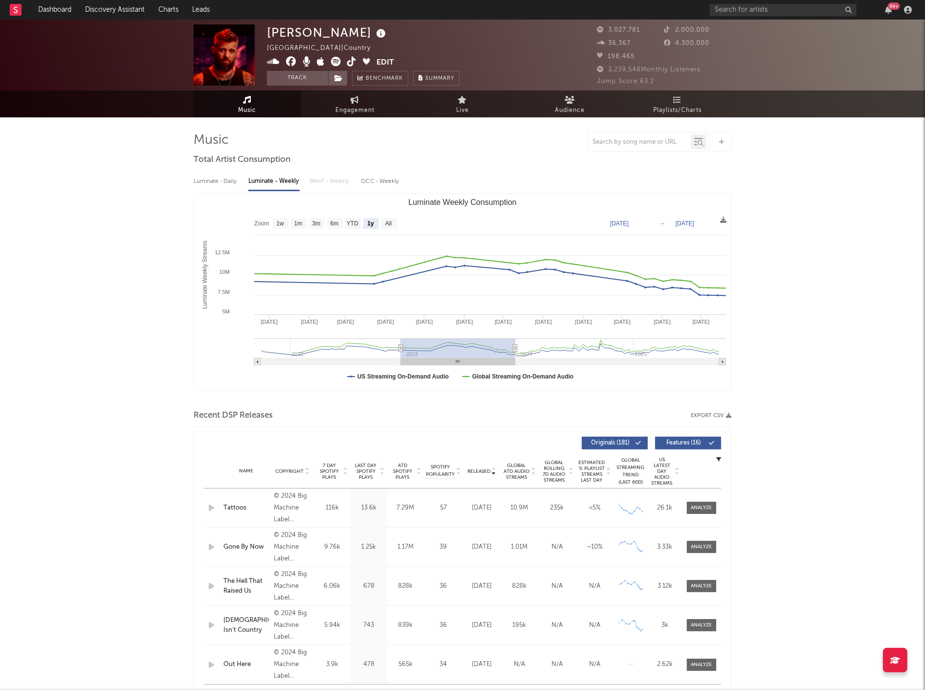
drag, startPoint x: 533, startPoint y: 364, endPoint x: 416, endPoint y: 360, distance: 117.4
click at [416, 360] on rect "Luminate Weekly Consumption" at bounding box center [458, 361] width 114 height 7
click at [387, 221] on text "All" at bounding box center [388, 223] width 6 height 7
